Goal: Task Accomplishment & Management: Manage account settings

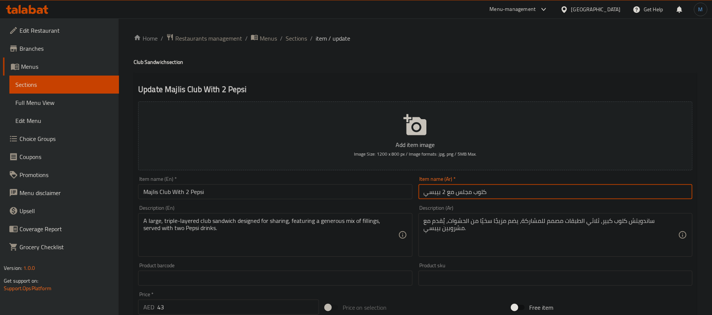
type input "كلوب مجلس مع 2 بيبسي"
click at [350, 186] on input "Majlis Club With 2 Pepsi" at bounding box center [275, 191] width 274 height 15
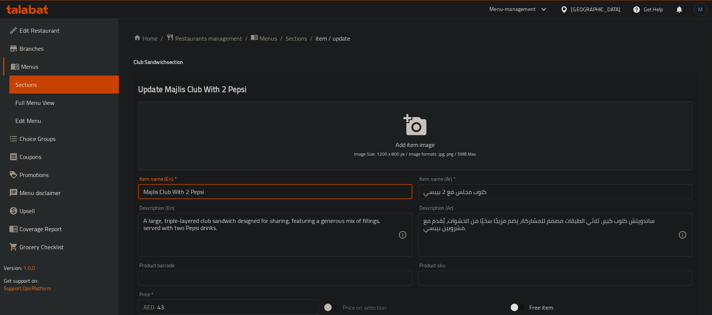
click at [299, 41] on span "Sections" at bounding box center [296, 38] width 21 height 9
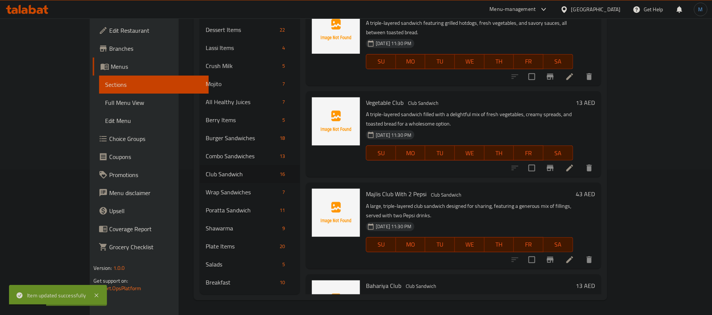
scroll to position [113, 0]
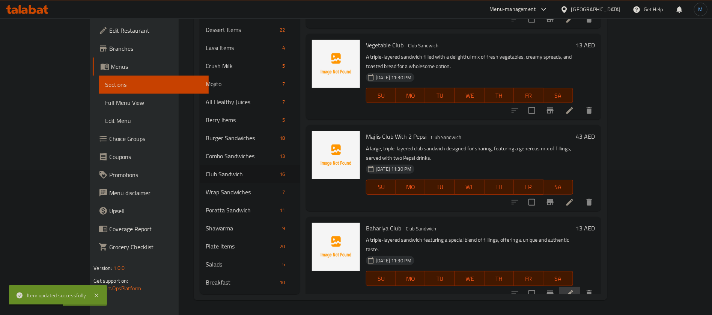
click at [581, 287] on li at bounding box center [570, 294] width 21 height 14
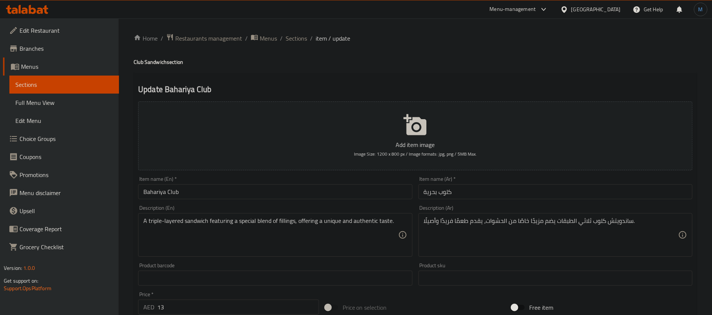
click at [410, 187] on input "Bahariya Club" at bounding box center [275, 191] width 274 height 15
drag, startPoint x: 303, startPoint y: 25, endPoint x: 303, endPoint y: 32, distance: 6.8
click at [303, 25] on div "Home / Restaurants management / Menus / Sections / item / update Club Sandwich …" at bounding box center [416, 274] width 594 height 512
click at [303, 32] on div "Home / Restaurants management / Menus / Sections / item / update Club Sandwich …" at bounding box center [416, 274] width 594 height 512
click at [305, 34] on span "Sections" at bounding box center [296, 38] width 21 height 9
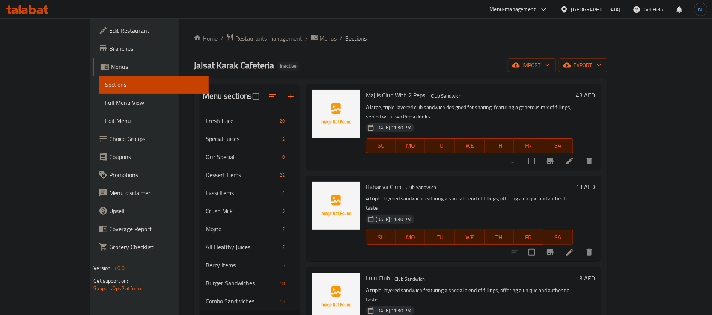
scroll to position [355, 0]
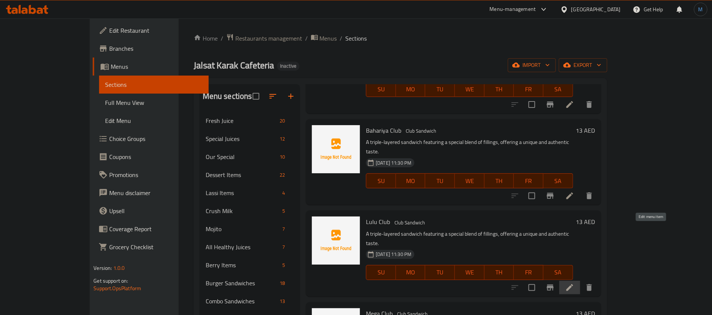
click at [575, 283] on icon at bounding box center [570, 287] width 9 height 9
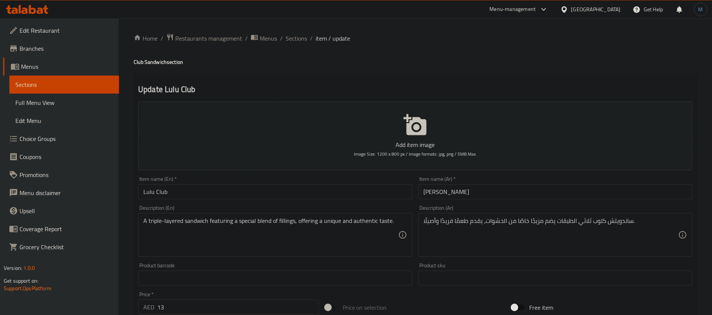
click at [374, 195] on input "Lulu Club" at bounding box center [275, 191] width 274 height 15
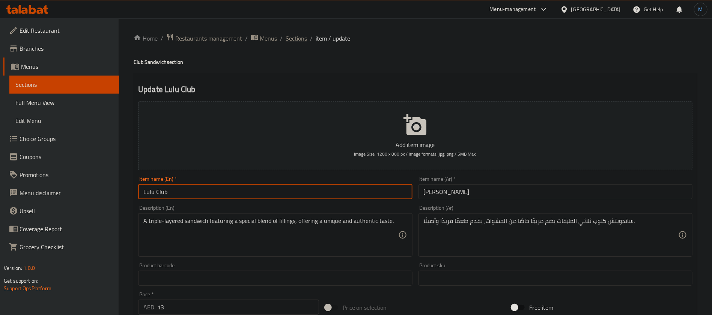
click at [299, 40] on span "Sections" at bounding box center [296, 38] width 21 height 9
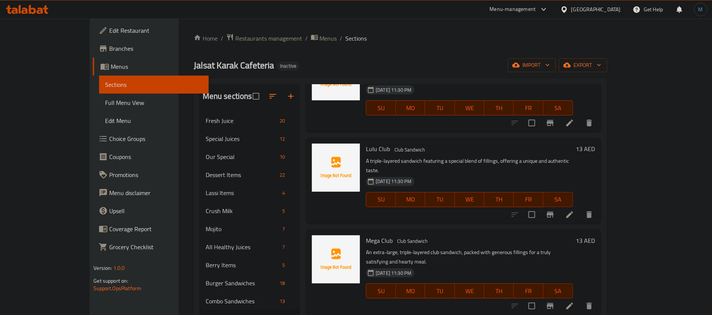
scroll to position [438, 0]
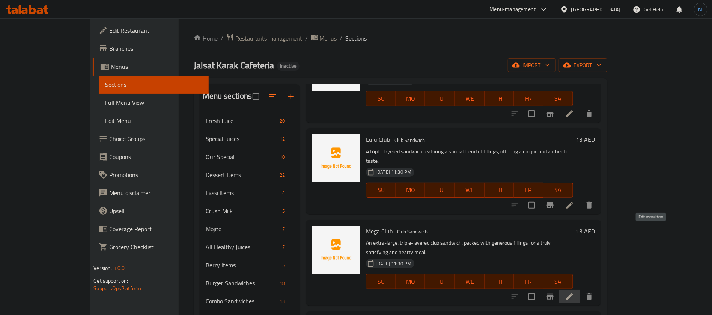
click at [575, 292] on icon at bounding box center [570, 296] width 9 height 9
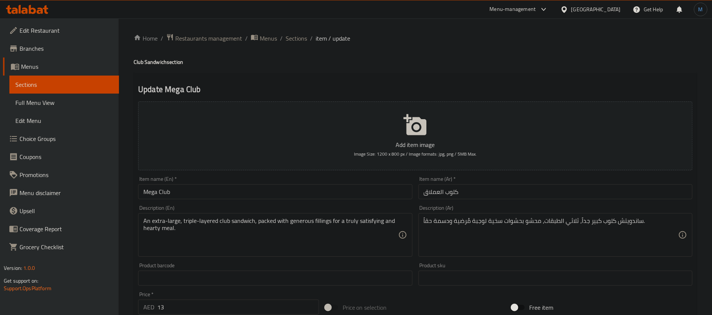
click at [428, 198] on input "كلوب العملاق" at bounding box center [556, 191] width 274 height 15
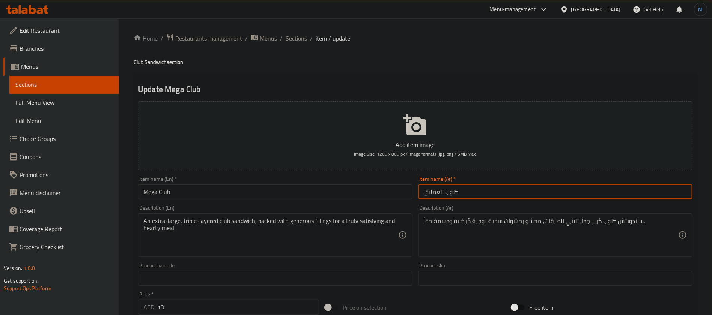
click at [428, 198] on input "كلوب العملاق" at bounding box center [556, 191] width 274 height 15
type input "كلوب ميجا"
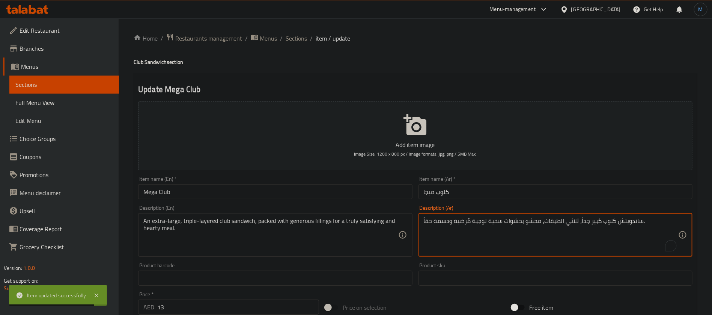
click at [444, 220] on textarea "ساندويتش كلوب كبير جداً، ثلاثي الطبقات، محشو بحشوات سخية لوجبة مُرضية ودسمة حقا…" at bounding box center [551, 235] width 255 height 36
type textarea "ساندويتش كلوب كبير جداً، ثلاثي الطبقات، محشو بحشوات سخية لوجبة مُرضية حقاً."
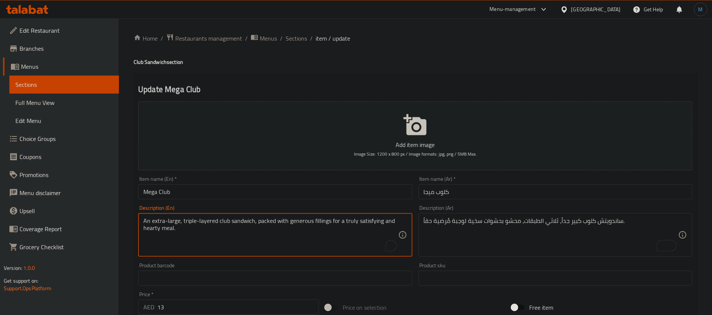
click at [153, 229] on textarea "An extra-large, triple-layered club sandwich, packed with generous fillings for…" at bounding box center [270, 235] width 255 height 36
drag, startPoint x: 142, startPoint y: 225, endPoint x: 146, endPoint y: 225, distance: 4.9
click at [143, 225] on div "An extra-large, triple-layered club sandwich, packed with generous fillings for…" at bounding box center [275, 235] width 274 height 44
click at [150, 225] on textarea "An extra-large, triple-layered club sandwich, packed with generous fillings for…" at bounding box center [270, 235] width 255 height 36
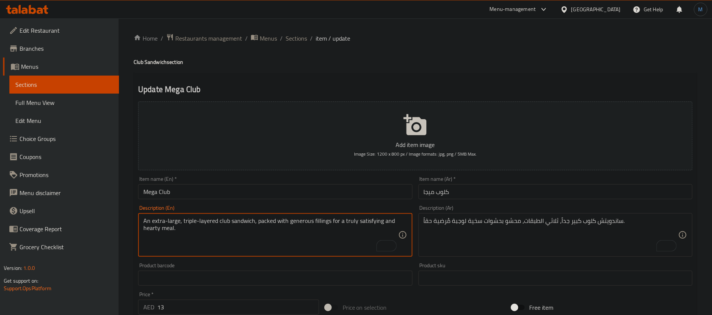
click at [155, 233] on textarea "An extra-large, triple-layered club sandwich, packed with generous fillings for…" at bounding box center [270, 235] width 255 height 36
click at [385, 223] on textarea "An extra-large, triple-layered club sandwich, packed with generous fillings for…" at bounding box center [270, 235] width 255 height 36
type textarea "An extra-large, triple-layered club sandwich, packed with generous fillings for…"
click at [371, 191] on input "Mega Club" at bounding box center [275, 191] width 274 height 15
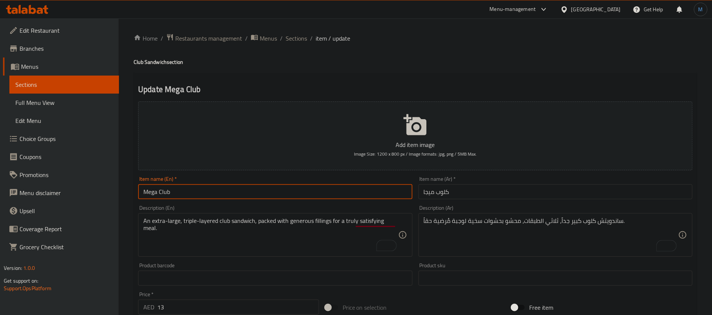
click at [302, 30] on div "Home / Restaurants management / Menus / Sections / item / update Club Sandwich …" at bounding box center [416, 274] width 594 height 512
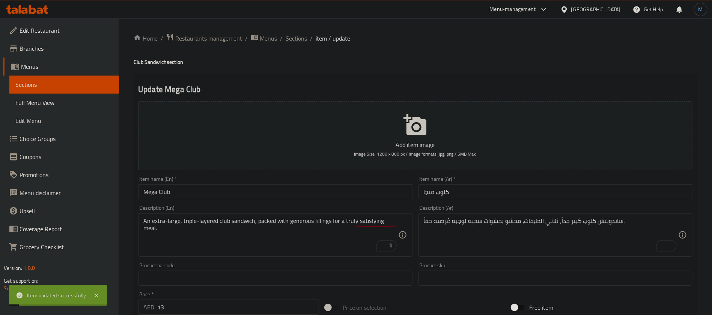
click at [301, 36] on span "Sections" at bounding box center [296, 38] width 21 height 9
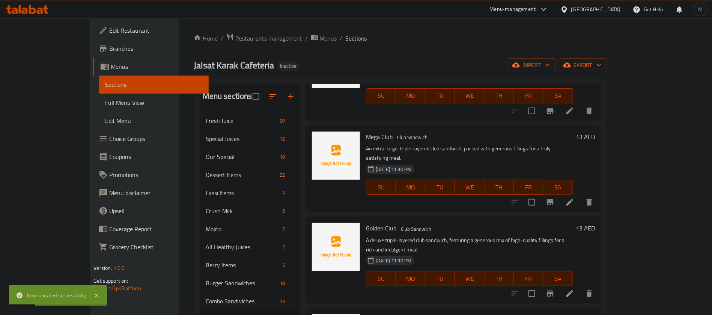
scroll to position [550, 0]
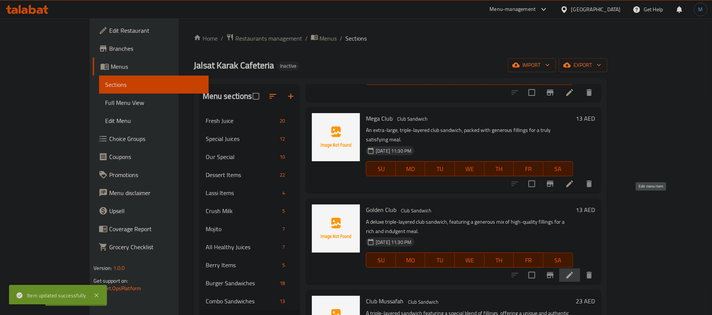
click at [573, 272] on icon at bounding box center [570, 275] width 7 height 7
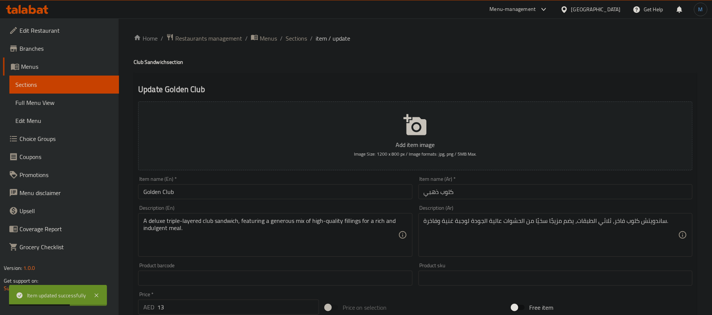
click at [425, 187] on input "كلوب ذهبي" at bounding box center [556, 191] width 274 height 15
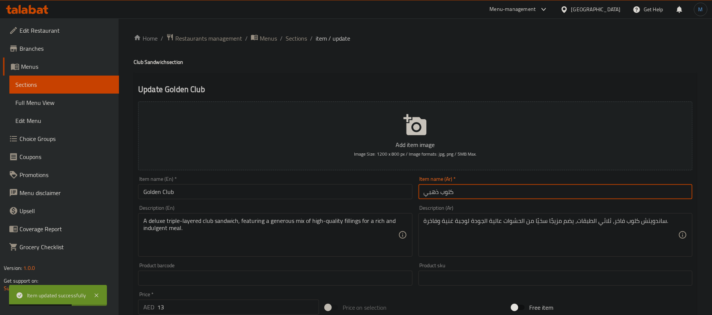
click at [425, 187] on input "كلوب ذهبي" at bounding box center [556, 191] width 274 height 15
click at [419, 195] on input "كلوب ذهبي" at bounding box center [556, 191] width 274 height 15
click at [430, 193] on input "كلوب ذهبي" at bounding box center [556, 191] width 274 height 15
type input "كلوب ذهبي"
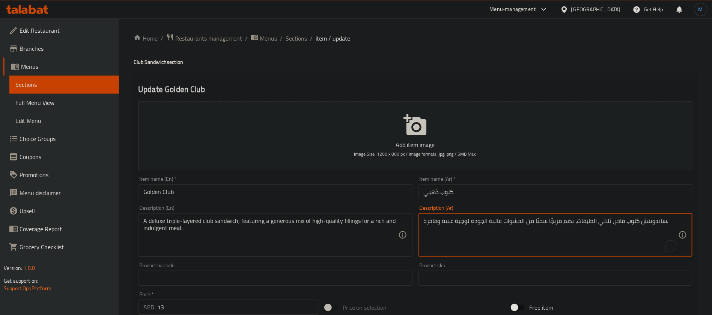
click at [622, 222] on textarea "ساندويتش كلوب فاخر، ثلاثي الطبقات، يضم مزيجًا سخيًا من الحشوات عالية الجودة لوج…" at bounding box center [551, 235] width 255 height 36
click at [557, 186] on input "كلوب ذهبي" at bounding box center [556, 191] width 274 height 15
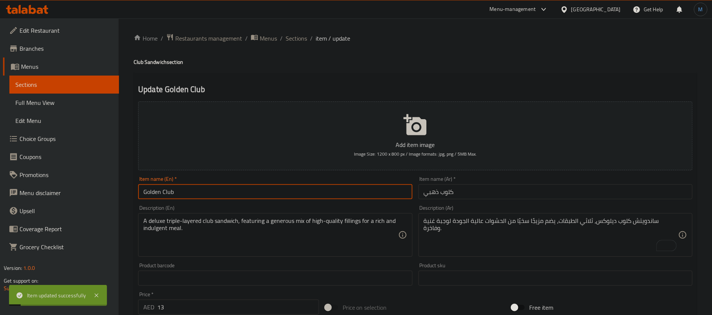
click at [324, 190] on input "Golden Club" at bounding box center [275, 191] width 274 height 15
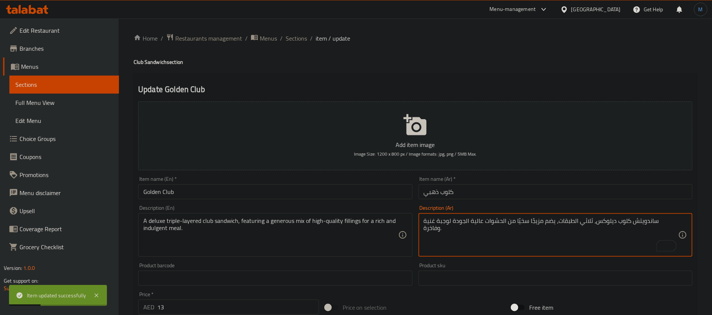
click at [433, 224] on textarea "ساندويتش كلوب ديلوكس، ثلاثي الطبقات، يضم مزيجًا سخيًا من الحشوات عالية الجودة ل…" at bounding box center [551, 235] width 255 height 36
type textarea "ساندويتش كلوب ديلوكس، ثلاثي الطبقات، يضم مزيجًا سخيًا من الحشوات عالية الجودة ل…"
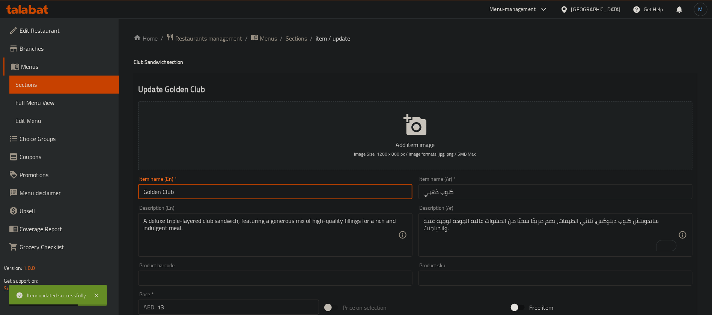
click at [311, 197] on input "Golden Club" at bounding box center [275, 191] width 274 height 15
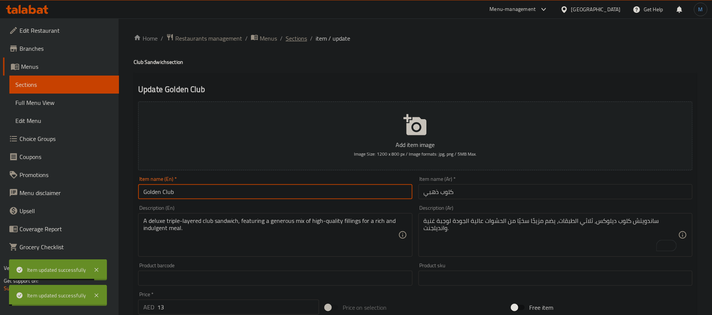
click at [296, 37] on span "Sections" at bounding box center [296, 38] width 21 height 9
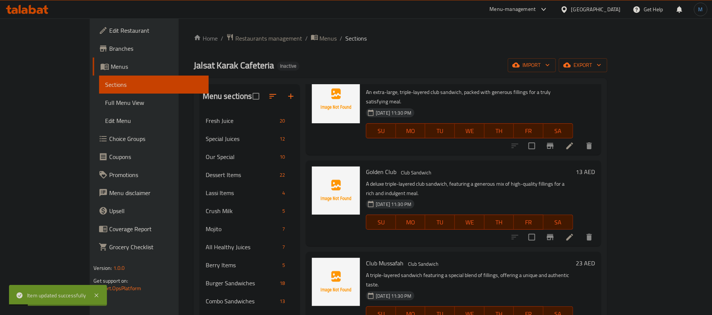
scroll to position [602, 0]
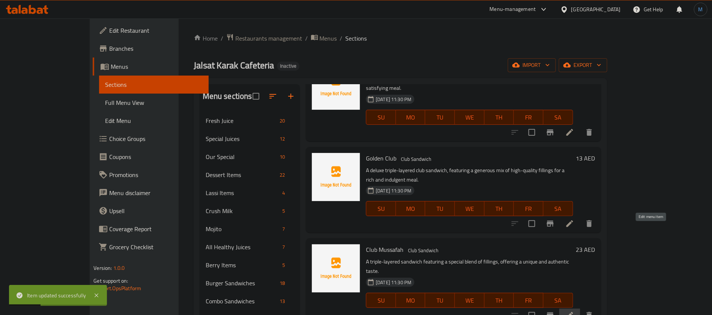
click at [575, 311] on icon at bounding box center [570, 315] width 9 height 9
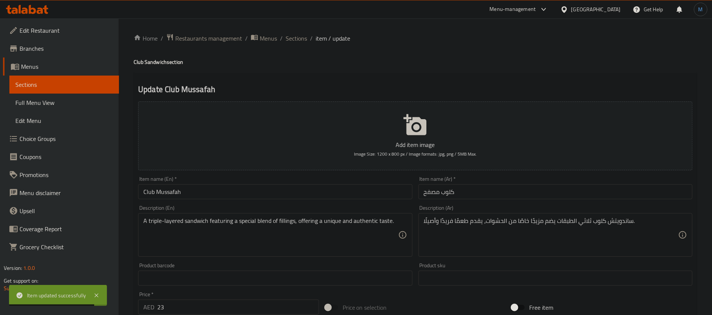
click at [341, 189] on input "Club Mussafah" at bounding box center [275, 191] width 274 height 15
click at [304, 39] on span "Sections" at bounding box center [296, 38] width 21 height 9
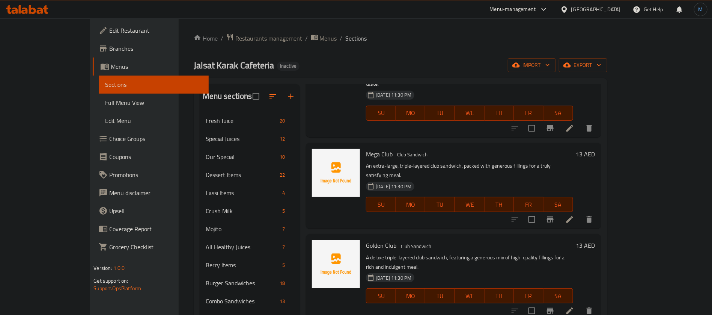
scroll to position [627, 0]
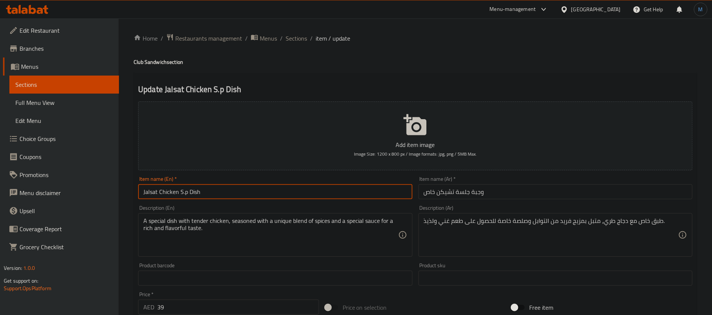
click at [184, 190] on input "Jalsat Chicken S.p Dish" at bounding box center [275, 191] width 274 height 15
type input "Jalsat Chicken Sp Dish"
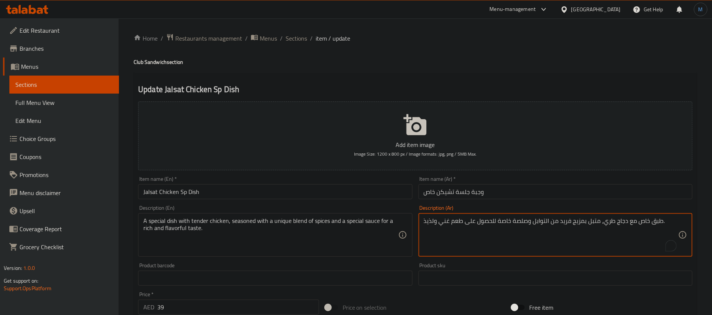
click at [605, 219] on textarea "طبق خاص مع دجاج طري، متبل بمزيج فريد من التوابل وصلصة خاصة للحصول على طعم غني و…" at bounding box center [551, 235] width 255 height 36
type textarea "طبق خاص مع دجاج ت، متبل بمزيج فريد من التوابل وصلصة خاصة للحصول على طعم غني ولذ…"
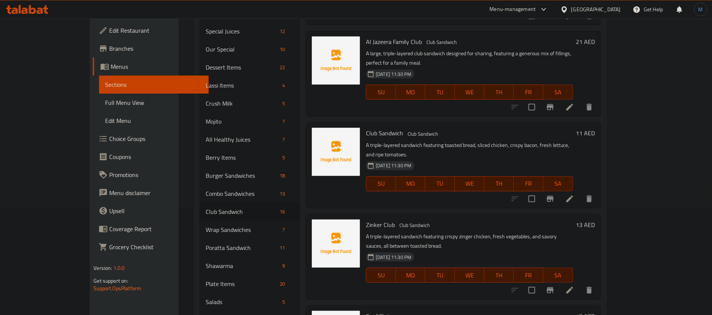
scroll to position [145, 0]
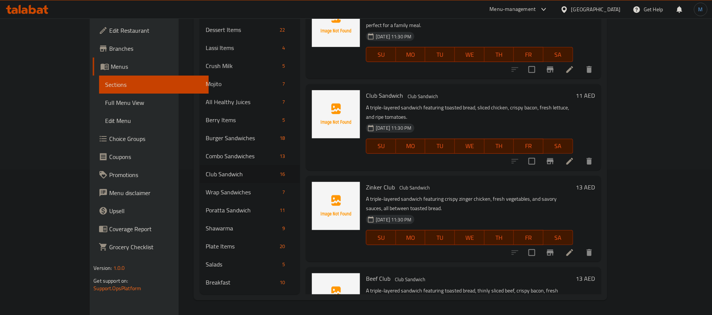
click at [599, 243] on div at bounding box center [552, 252] width 92 height 18
click at [573, 249] on icon at bounding box center [570, 252] width 7 height 7
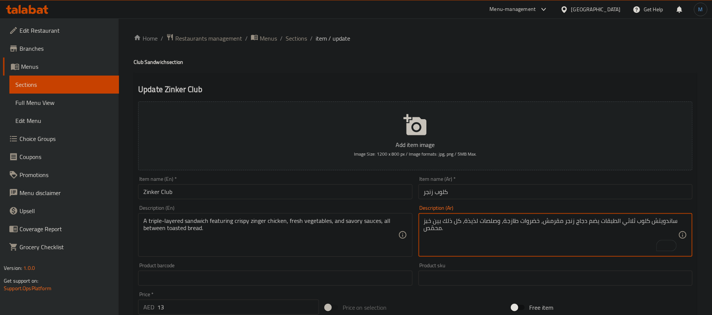
click at [328, 190] on input "Zinker Club" at bounding box center [275, 191] width 274 height 15
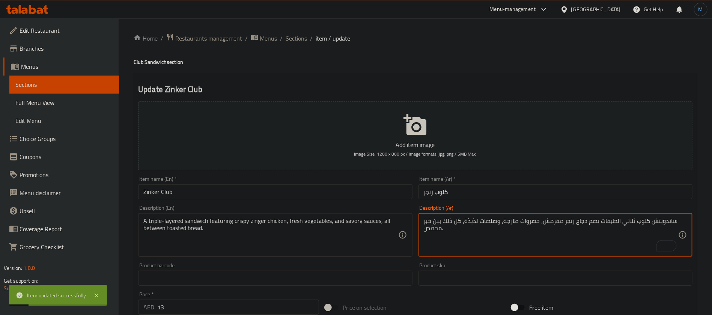
click at [474, 227] on textarea "ساندويتش كلوب ثلاثي الطبقات يضم دجاج زنجر مقرمش، خضروات طازجة، وصلصات لذيذة، كل…" at bounding box center [551, 235] width 255 height 36
click at [474, 224] on textarea "ساندويتش كلوب ثلاثي الطبقات يضم دجاج زنجر مقرمش، خضروات طازجة، وصلصات لذيذة، كل…" at bounding box center [551, 235] width 255 height 36
type textarea "ساندويتش كلوب ثلاثي الطبقات يضم دجاج زنجر مقرمش، خضروات طازجة، وصلصات مالحة، كل…"
click at [354, 216] on div "A triple-layered sandwich featuring crispy zinger chicken, fresh vegetables, an…" at bounding box center [275, 235] width 274 height 44
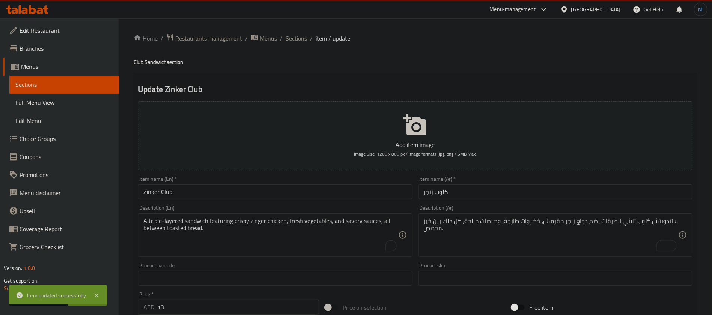
click at [354, 216] on div "A triple-layered sandwich featuring crispy zinger chicken, fresh vegetables, an…" at bounding box center [275, 235] width 274 height 44
click at [350, 222] on textarea "A triple-layered sandwich featuring crispy zinger chicken, fresh vegetables, an…" at bounding box center [270, 235] width 255 height 36
click at [355, 192] on input "Zinker Club" at bounding box center [275, 191] width 274 height 15
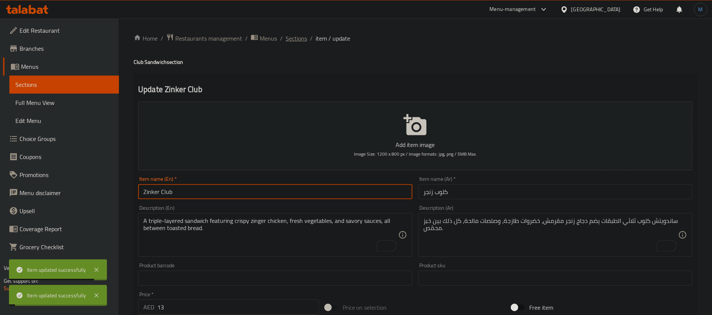
click at [305, 34] on span "Sections" at bounding box center [296, 38] width 21 height 9
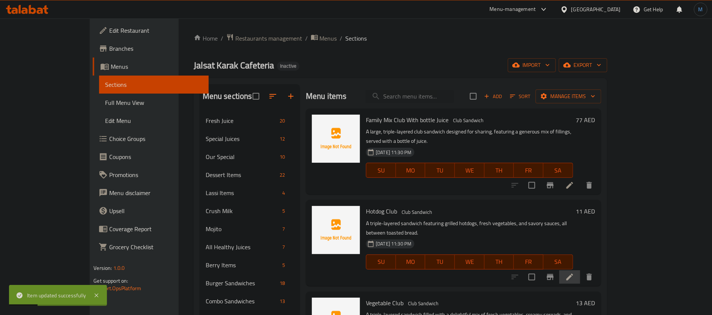
click at [581, 270] on li at bounding box center [570, 277] width 21 height 14
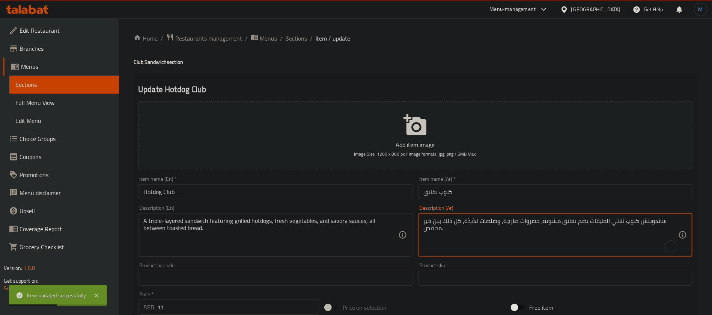
click at [475, 221] on textarea "ساندويتش كلوب ثلاثي الطبقات يضم نقانق مشوية، خضروات طازجة، وصلصات لذيذة، كل ذلك…" at bounding box center [551, 235] width 255 height 36
type textarea "ساندويتش كلوب ثلاثي الطبقات يضم نقانق مشوية، خضروات طازجة، وصلصات مالحة، كل ذلك…"
click at [373, 192] on input "Hotdog Club" at bounding box center [275, 191] width 274 height 15
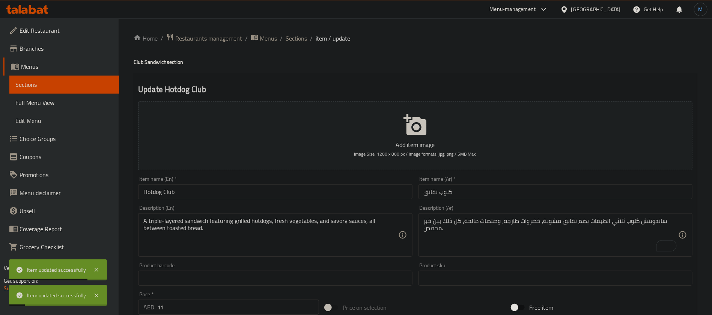
click at [304, 31] on div "Home / Restaurants management / Menus / Sections / item / update Club Sandwich …" at bounding box center [416, 274] width 594 height 512
click at [303, 36] on span "Sections" at bounding box center [296, 38] width 21 height 9
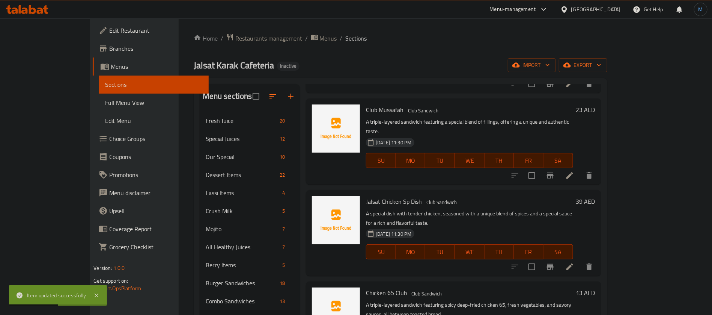
scroll to position [747, 0]
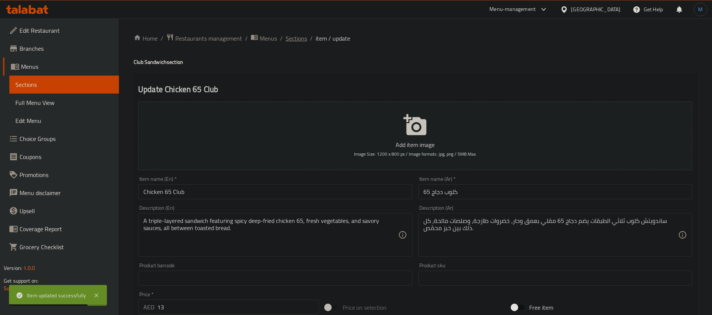
click at [286, 36] on span "Sections" at bounding box center [296, 38] width 21 height 9
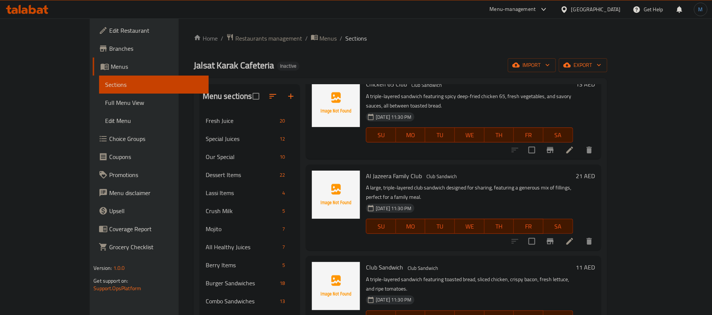
scroll to position [976, 0]
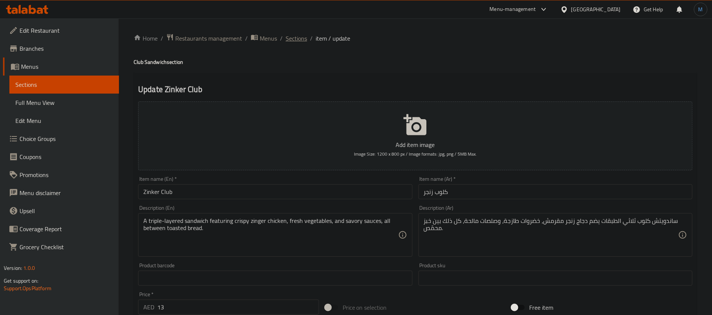
click at [303, 38] on span "Sections" at bounding box center [296, 38] width 21 height 9
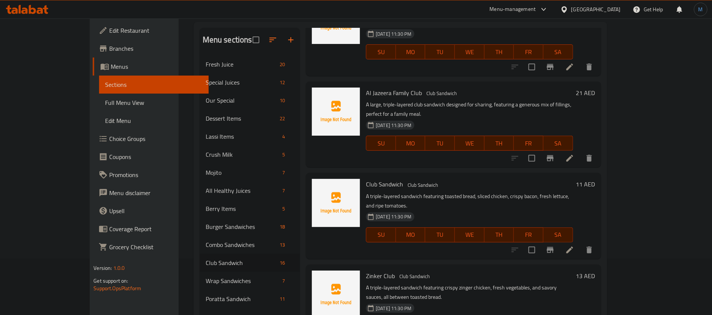
scroll to position [145, 0]
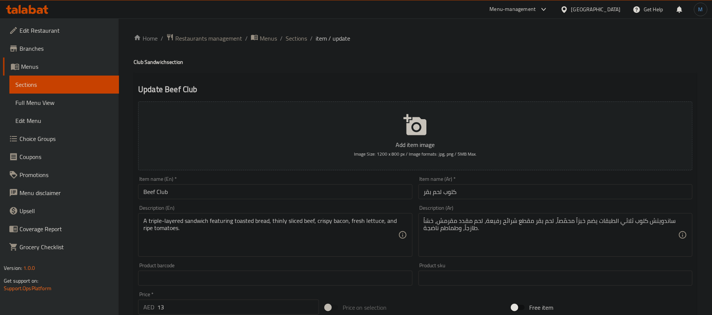
click at [488, 192] on input "كلوب لحم بقر" at bounding box center [556, 191] width 274 height 15
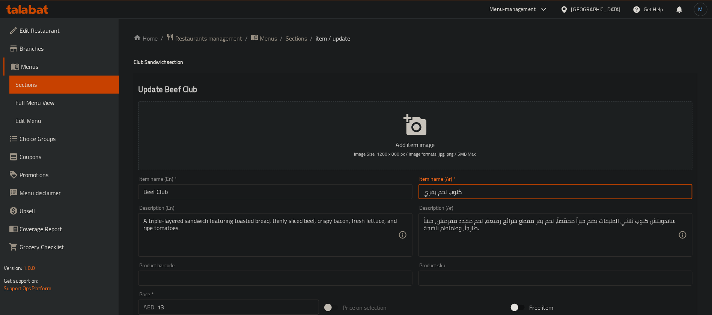
type input "كلوب لحم بقري"
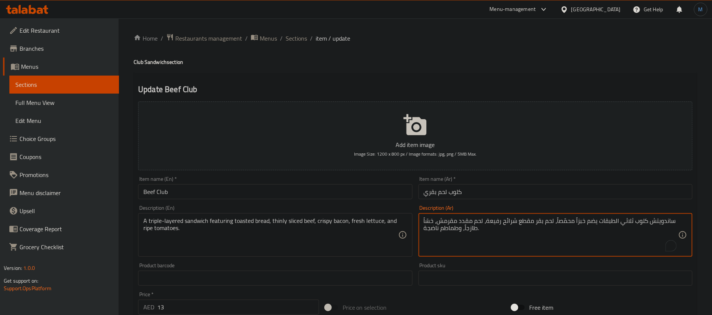
click at [583, 236] on textarea "ساندويتش كلوب ثلاثي الطبقات يضم خبزاً محمّصاً، لحم بقر مقطع شرائح رفيعة، لحم مق…" at bounding box center [551, 235] width 255 height 36
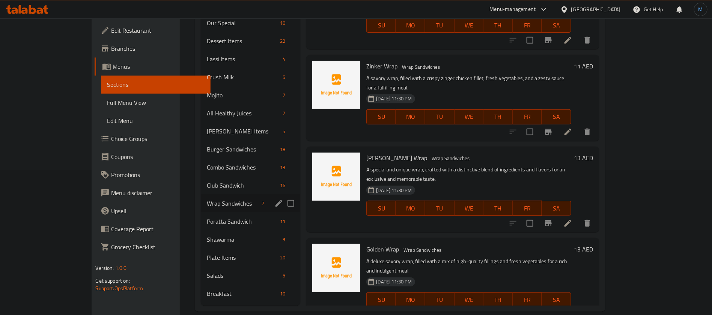
scroll to position [145, 0]
